Goal: Task Accomplishment & Management: Complete application form

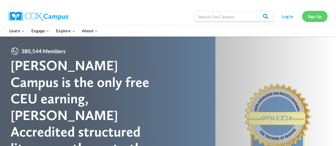
click at [316, 17] on link "Sign Up" at bounding box center [314, 16] width 25 height 11
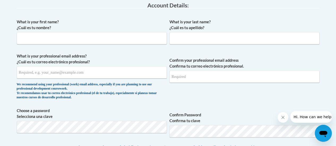
scroll to position [144, 0]
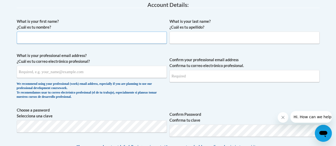
click at [49, 37] on input "What is your first name? ¿Cuál es tu nombre?" at bounding box center [92, 38] width 150 height 12
type input "Alyssa"
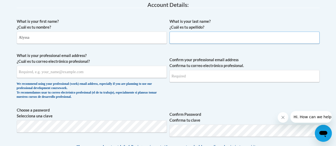
click at [194, 36] on input "What is your last name? ¿Cuál es tu apellido?" at bounding box center [244, 38] width 150 height 12
click at [194, 36] on input "[PERSON_NAME]" at bounding box center [244, 38] width 150 height 12
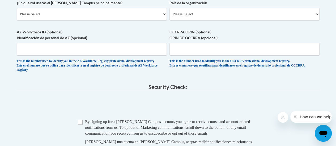
scroll to position [330, 0]
type input "[PERSON_NAME]"
click at [81, 125] on input "Checkbox" at bounding box center [80, 122] width 5 height 5
checkbox input "true"
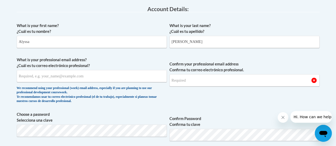
scroll to position [140, 0]
click at [63, 76] on input "What is your professional email address? ¿Cuál es tu correo electrónico profesi…" at bounding box center [92, 76] width 150 height 12
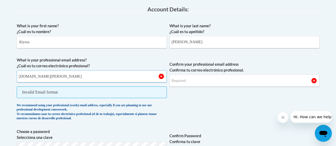
type input "[DOMAIN_NAME][PERSON_NAME]"
click at [189, 81] on input "Confirm your professional email address Confirma tu correo electrónico profesio…" at bounding box center [244, 81] width 150 height 12
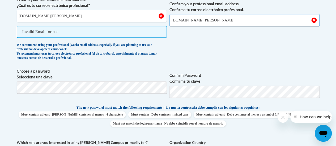
scroll to position [203, 0]
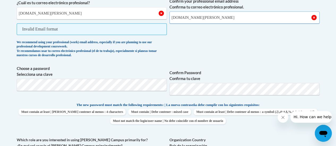
type input "[DOMAIN_NAME][PERSON_NAME]"
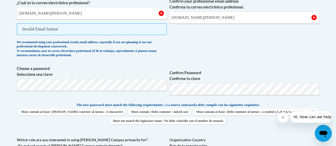
click at [30, 106] on p "The new password must match the following requirements: | La nueva contraseña d…" at bounding box center [168, 105] width 303 height 7
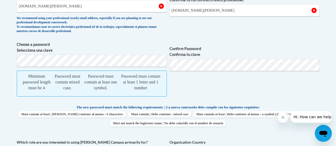
scroll to position [203, 0]
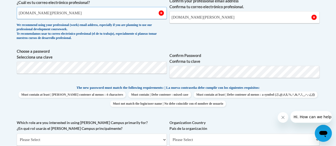
click at [39, 14] on input "[DOMAIN_NAME][PERSON_NAME]" at bounding box center [92, 13] width 150 height 12
click at [40, 13] on input "[DOMAIN_NAME][PERSON_NAME]" at bounding box center [92, 13] width 150 height 12
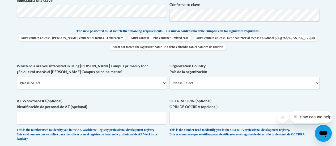
scroll to position [261, 0]
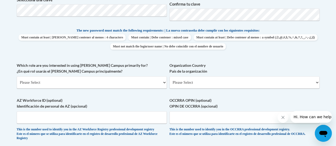
type input "[EMAIL_ADDRESS][PERSON_NAME][DOMAIN_NAME]"
click at [162, 82] on select "Please Select College/University | Colegio/Universidad Community/Nonprofit Part…" at bounding box center [92, 82] width 150 height 12
select select "fbf2d438-af2f-41f8-98f1-81c410e29de3"
click at [17, 76] on select "Please Select College/University | Colegio/Universidad Community/Nonprofit Part…" at bounding box center [92, 82] width 150 height 12
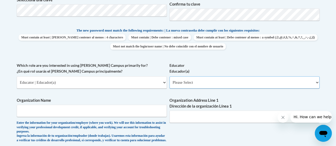
click at [293, 80] on select "Please Select Early Learning/Daycare Teacher/Family Home Care Provider | Maestr…" at bounding box center [244, 82] width 150 height 12
select select "8e40623d-54d0-45cd-9f92-5df65cd3f8cf"
click at [169, 76] on select "Please Select Early Learning/Daycare Teacher/Family Home Care Provider | Maestr…" at bounding box center [244, 82] width 150 height 12
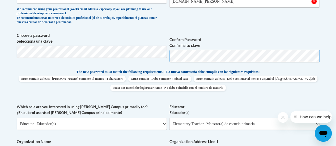
scroll to position [219, 0]
click at [210, 64] on span "Confirm Password Confirma tu clave" at bounding box center [244, 50] width 150 height 34
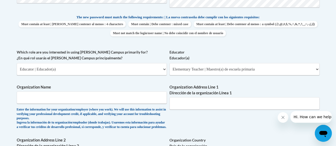
scroll to position [279, 0]
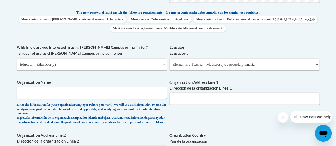
click at [91, 90] on input "Organization Name" at bounding box center [92, 93] width 150 height 12
type input "RUSD"
click at [177, 99] on input "Organization Address Line 1 Dirección de la organización Línea 1" at bounding box center [244, 99] width 150 height 12
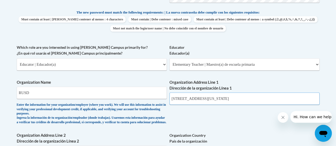
click at [205, 99] on input "[STREET_ADDRESS][US_STATE]" at bounding box center [244, 99] width 150 height 12
click at [230, 97] on input "[STREET_ADDRESS][US_STATE]" at bounding box center [244, 99] width 150 height 12
click at [246, 98] on input "[STREET_ADDRESS][US_STATE]" at bounding box center [244, 99] width 150 height 12
click at [257, 97] on input "[STREET_ADDRESS]" at bounding box center [244, 99] width 150 height 12
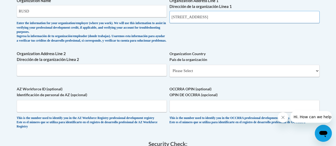
scroll to position [366, 0]
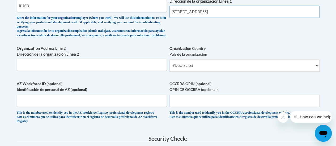
type input "[STREET_ADDRESS]"
click at [60, 69] on input "Organization Address Line 2 Dirección de la organización Línea 2" at bounding box center [92, 65] width 150 height 12
click at [202, 72] on select "Please Select [GEOGRAPHIC_DATA] | [GEOGRAPHIC_DATA] Outside of [GEOGRAPHIC_DATA…" at bounding box center [244, 65] width 150 height 12
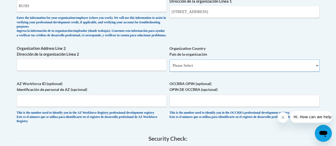
click at [202, 72] on select "Please Select [GEOGRAPHIC_DATA] | [GEOGRAPHIC_DATA] Outside of [GEOGRAPHIC_DATA…" at bounding box center [244, 65] width 150 height 12
select select "ad49bcad-a171-4b2e-b99c-48b446064914"
click at [169, 63] on select "Please Select [GEOGRAPHIC_DATA] | [GEOGRAPHIC_DATA] Outside of [GEOGRAPHIC_DATA…" at bounding box center [244, 65] width 150 height 12
select select
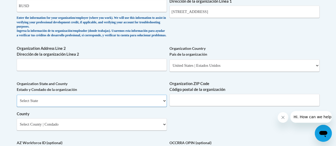
click at [94, 107] on select "Select State [US_STATE] [US_STATE] [US_STATE] [US_STATE] [US_STATE] [US_STATE] …" at bounding box center [92, 101] width 150 height 12
select select "[US_STATE]"
click at [17, 99] on select "Select State [US_STATE] [US_STATE] [US_STATE] [US_STATE] [US_STATE] [US_STATE] …" at bounding box center [92, 101] width 150 height 12
click at [208, 66] on select "Please Select [GEOGRAPHIC_DATA] | [GEOGRAPHIC_DATA] Outside of [GEOGRAPHIC_DATA…" at bounding box center [244, 65] width 150 height 12
click at [169, 63] on select "Please Select [GEOGRAPHIC_DATA] | [GEOGRAPHIC_DATA] Outside of [GEOGRAPHIC_DATA…" at bounding box center [244, 65] width 150 height 12
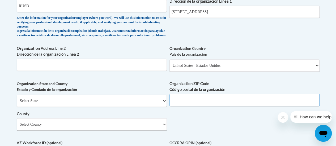
click at [202, 106] on input "Organization ZIP Code Código postal de la organización" at bounding box center [244, 100] width 150 height 12
type input "53404"
click at [164, 130] on select "Select County [GEOGRAPHIC_DATA] [GEOGRAPHIC_DATA] [PERSON_NAME][GEOGRAPHIC_DATA…" at bounding box center [92, 124] width 150 height 12
select select "Racine"
click at [17, 122] on select "Select County [GEOGRAPHIC_DATA] [GEOGRAPHIC_DATA] [PERSON_NAME][GEOGRAPHIC_DATA…" at bounding box center [92, 124] width 150 height 12
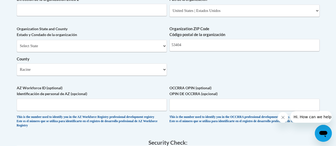
scroll to position [473, 0]
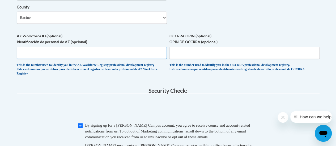
click at [113, 59] on input "AZ Workforce ID (optional) Identificación de personal de AZ (opcional)" at bounding box center [92, 53] width 150 height 12
click at [27, 56] on input "E" at bounding box center [92, 53] width 150 height 12
click at [48, 44] on label "AZ Workforce ID (optional) Identificación de personal de AZ (opcional)" at bounding box center [92, 39] width 150 height 12
click at [48, 47] on input "E0159" at bounding box center [92, 53] width 150 height 12
click at [65, 56] on input "E015984" at bounding box center [92, 53] width 150 height 12
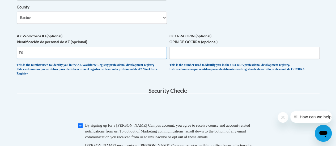
type input "E"
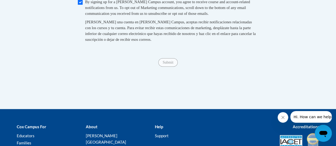
scroll to position [655, 0]
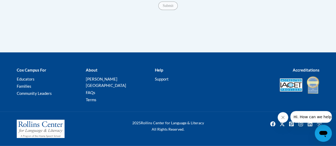
click at [167, 7] on span "Submit" at bounding box center [167, 5] width 19 height 4
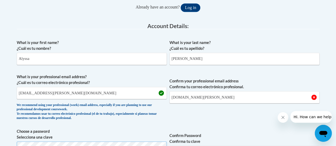
scroll to position [123, 0]
click at [192, 97] on input "[DOMAIN_NAME][PERSON_NAME]" at bounding box center [244, 98] width 150 height 12
click at [193, 98] on input "[DOMAIN_NAME][PERSON_NAME]" at bounding box center [244, 98] width 150 height 12
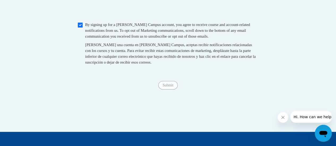
scroll to position [574, 0]
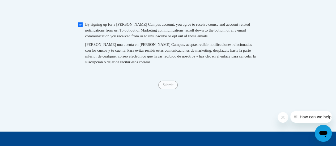
type input "[EMAIL_ADDRESS][PERSON_NAME][DOMAIN_NAME]"
click at [170, 90] on div "Submit Submit" at bounding box center [168, 85] width 303 height 8
click at [170, 90] on input "Submit" at bounding box center [167, 85] width 19 height 8
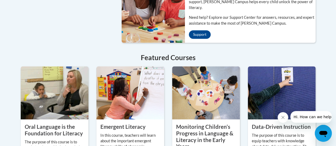
scroll to position [455, 0]
